Goal: Task Accomplishment & Management: Use online tool/utility

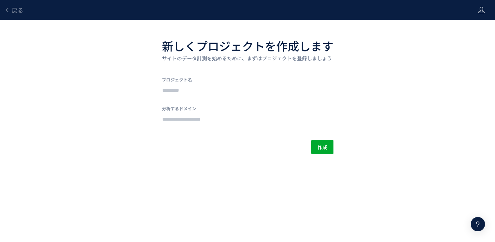
type input "*"
type input "**********"
click at [223, 112] on div "サイトのドメイン名を入力してください" at bounding box center [248, 118] width 172 height 14
click at [179, 119] on input "text" at bounding box center [248, 120] width 172 height 10
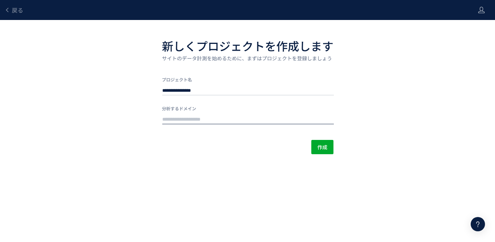
paste input "**********"
type input "**********"
click at [321, 147] on span "作成" at bounding box center [322, 147] width 10 height 14
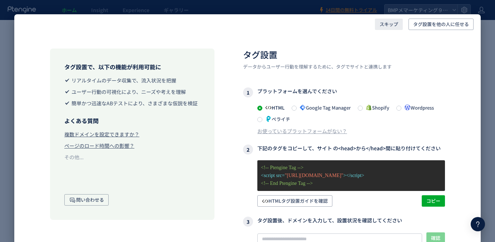
click at [386, 24] on span "スキップ" at bounding box center [389, 24] width 19 height 11
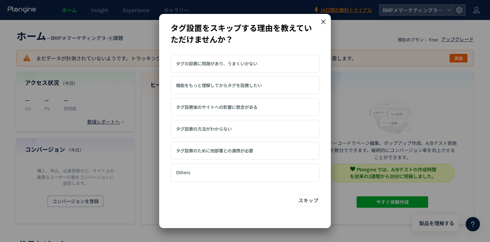
click at [308, 197] on button "スキップ" at bounding box center [308, 200] width 22 height 12
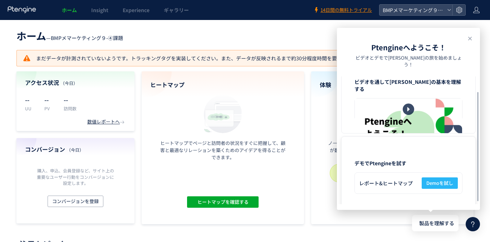
scroll to position [31, 0]
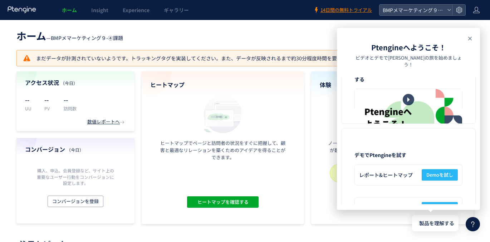
click at [473, 39] on icon at bounding box center [469, 38] width 9 height 9
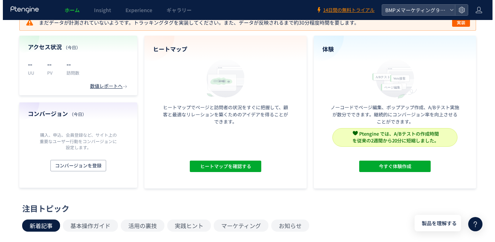
scroll to position [0, 0]
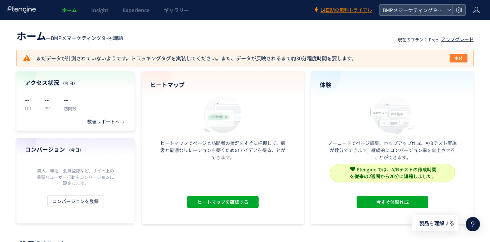
click at [455, 57] on span "実装" at bounding box center [458, 58] width 9 height 9
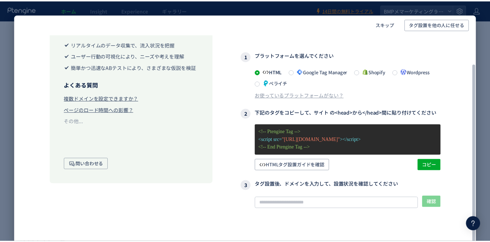
scroll to position [46, 0]
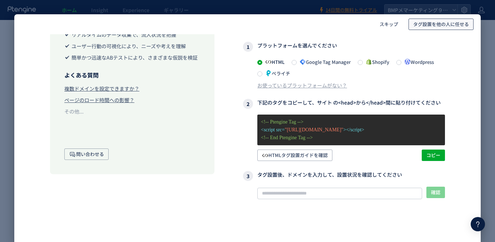
click at [439, 25] on span "タグ設置を他の人に任せる" at bounding box center [441, 24] width 56 height 11
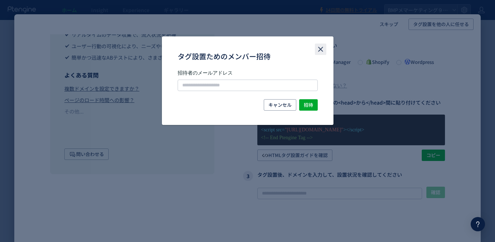
click at [321, 48] on icon "close" at bounding box center [320, 49] width 9 height 9
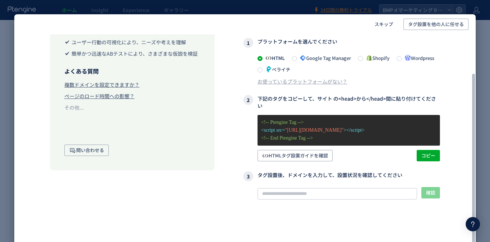
scroll to position [51, 0]
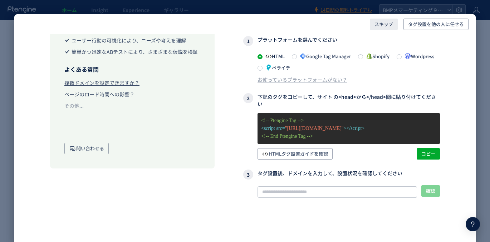
click at [390, 23] on span "スキップ" at bounding box center [383, 24] width 19 height 11
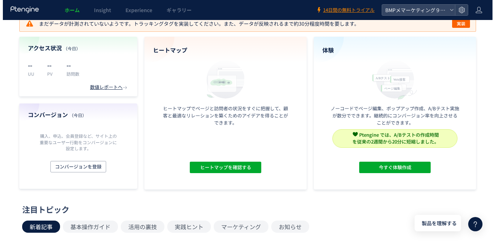
scroll to position [37, 0]
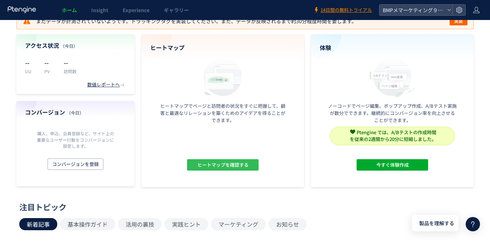
click at [236, 167] on span "ヒートマップを確認する" at bounding box center [222, 164] width 51 height 11
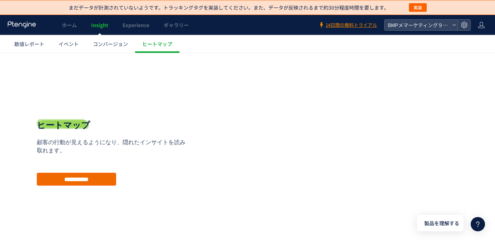
click at [59, 180] on input "**********" at bounding box center [76, 179] width 79 height 13
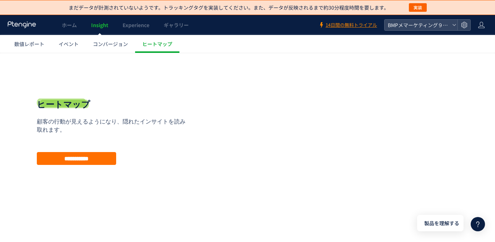
scroll to position [21, 0]
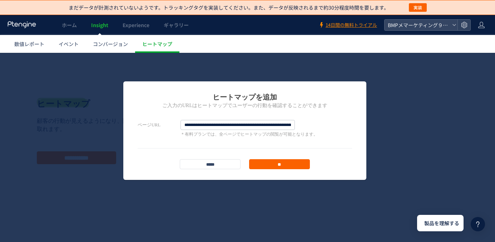
click at [274, 165] on input "**" at bounding box center [279, 164] width 61 height 10
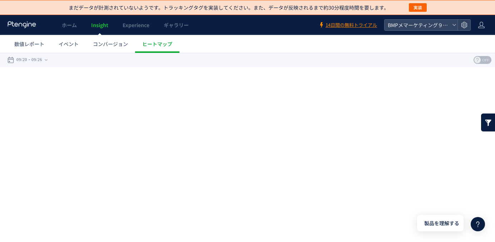
click at [485, 121] on link at bounding box center [488, 123] width 14 height 18
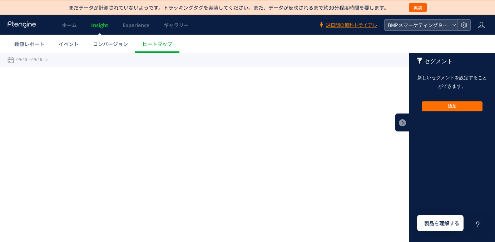
click at [359, 123] on div "戻る デフォルト設定では本日のデータを表示しています。 カレンダーでご覧になりたい期間を指定することができます。 09/20 09/26 今日 昨日 先週 先…" at bounding box center [247, 117] width 495 height 129
click at [407, 123] on link at bounding box center [402, 123] width 14 height 18
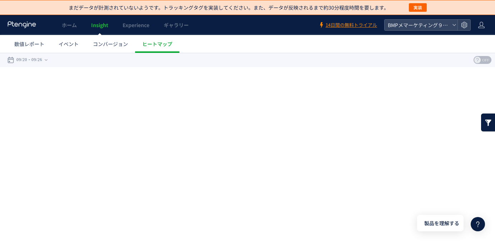
click at [482, 61] on span "OFF" at bounding box center [485, 60] width 11 height 8
click at [269, 80] on div "下記URLをクリックして、ヒートマップを確認しましょう！" at bounding box center [247, 78] width 481 height 15
click at [237, 182] on html ".cls-1 { fill-rule: evenodd; } .cls-1 { fill: #ececec; } .cls-2 { fill: #929292…" at bounding box center [247, 117] width 495 height 129
click at [233, 168] on div "戻る デフォルト設定では本日のデータを表示しています。 カレンダーでご覧になりたい期間を指定することができます。 09/20 09/26 今日 昨日 先週 先…" at bounding box center [247, 117] width 495 height 129
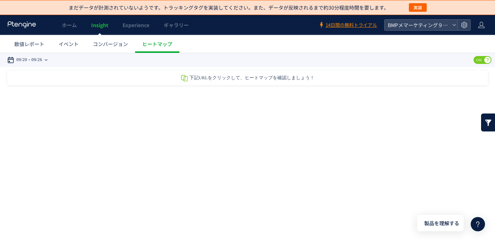
click at [48, 59] on use at bounding box center [46, 59] width 3 height 1
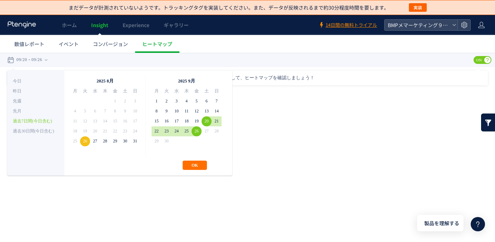
click at [277, 146] on div "**********" at bounding box center [247, 117] width 495 height 129
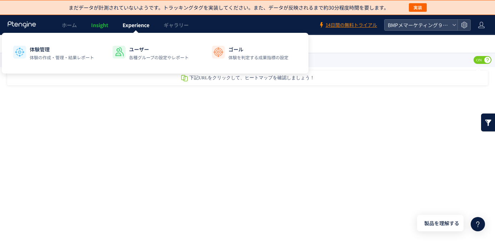
click at [133, 23] on span "Experience" at bounding box center [136, 24] width 27 height 7
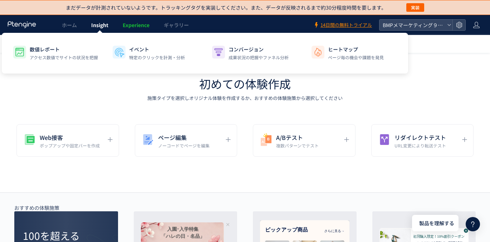
click at [99, 25] on span "Insight" at bounding box center [99, 24] width 17 height 7
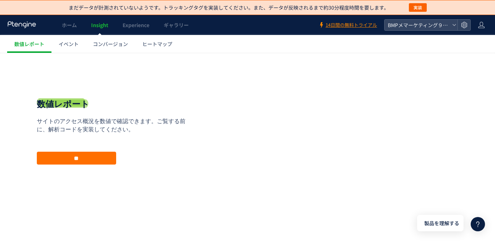
scroll to position [21, 0]
click at [116, 90] on div "数値レポート サイトのアクセス概況を数値で確認できます。ご覧する前に、解析コードを実装してください。 **" at bounding box center [114, 131] width 154 height 135
click at [154, 45] on span "ヒートマップ" at bounding box center [157, 43] width 30 height 7
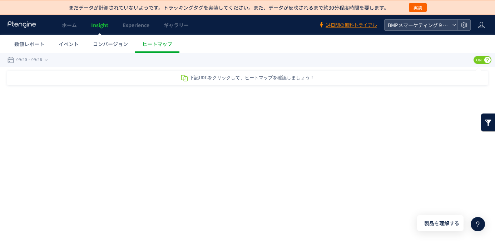
click at [206, 80] on span "下記URLをクリックして、ヒートマップを確認しましょう！" at bounding box center [251, 77] width 125 height 5
click at [485, 126] on link at bounding box center [488, 123] width 14 height 18
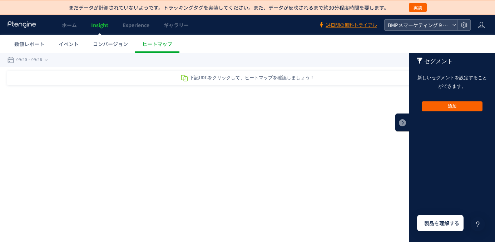
click at [452, 105] on button "追加" at bounding box center [452, 106] width 61 height 10
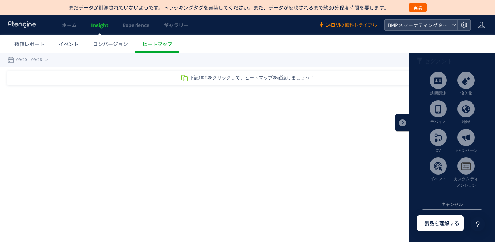
click at [348, 138] on div "戻る デフォルト設定では本日のデータを表示しています。 カレンダーでご覧になりたい期間を指定することができます。 09/20 09/26 今日 昨日 先週 先…" at bounding box center [247, 117] width 495 height 129
click at [403, 121] on link at bounding box center [402, 123] width 14 height 18
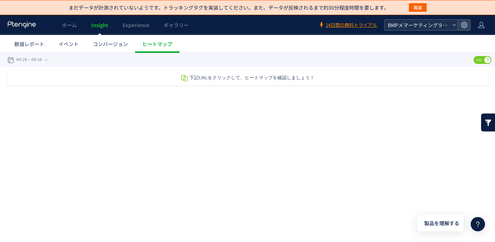
click at [436, 24] on span "BMPメマーケティング９-④課題" at bounding box center [418, 25] width 64 height 11
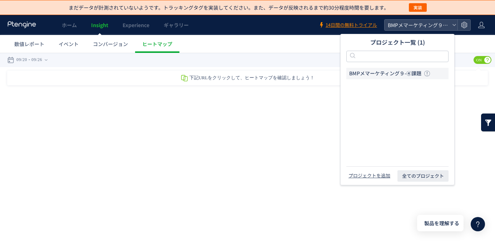
click at [415, 75] on span "BMPメマーケティング９-④課題" at bounding box center [385, 73] width 72 height 7
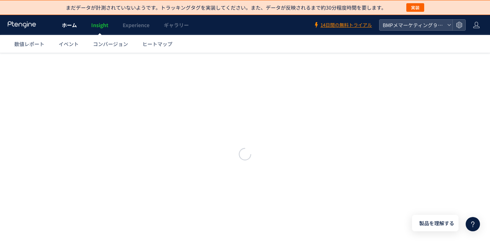
click at [71, 25] on span "ホーム" at bounding box center [69, 24] width 15 height 7
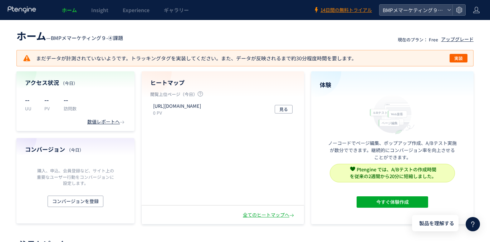
click at [481, 11] on header "ホーム Insight Experience ギャラリー 14日間の無料トライアル BMPメマーケティング９-④課題" at bounding box center [245, 10] width 490 height 20
click at [474, 14] on div at bounding box center [475, 10] width 7 height 20
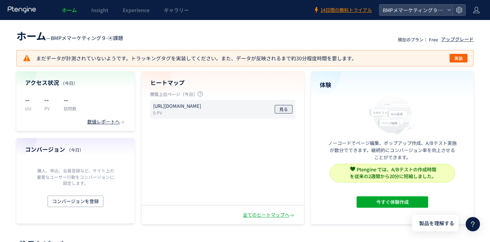
click at [282, 111] on span "見る" at bounding box center [283, 109] width 9 height 9
